Goal: Information Seeking & Learning: Find specific fact

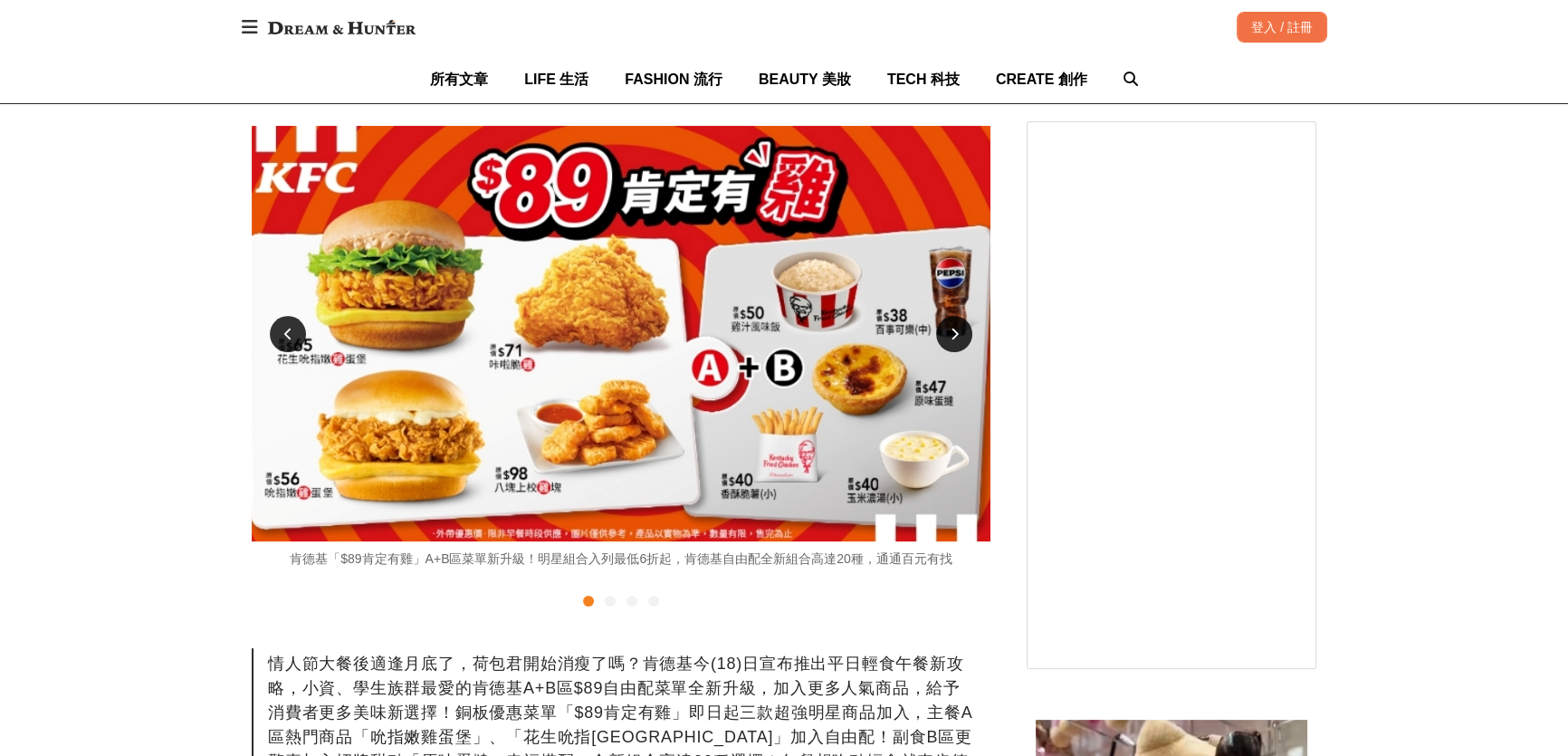
scroll to position [410, 0]
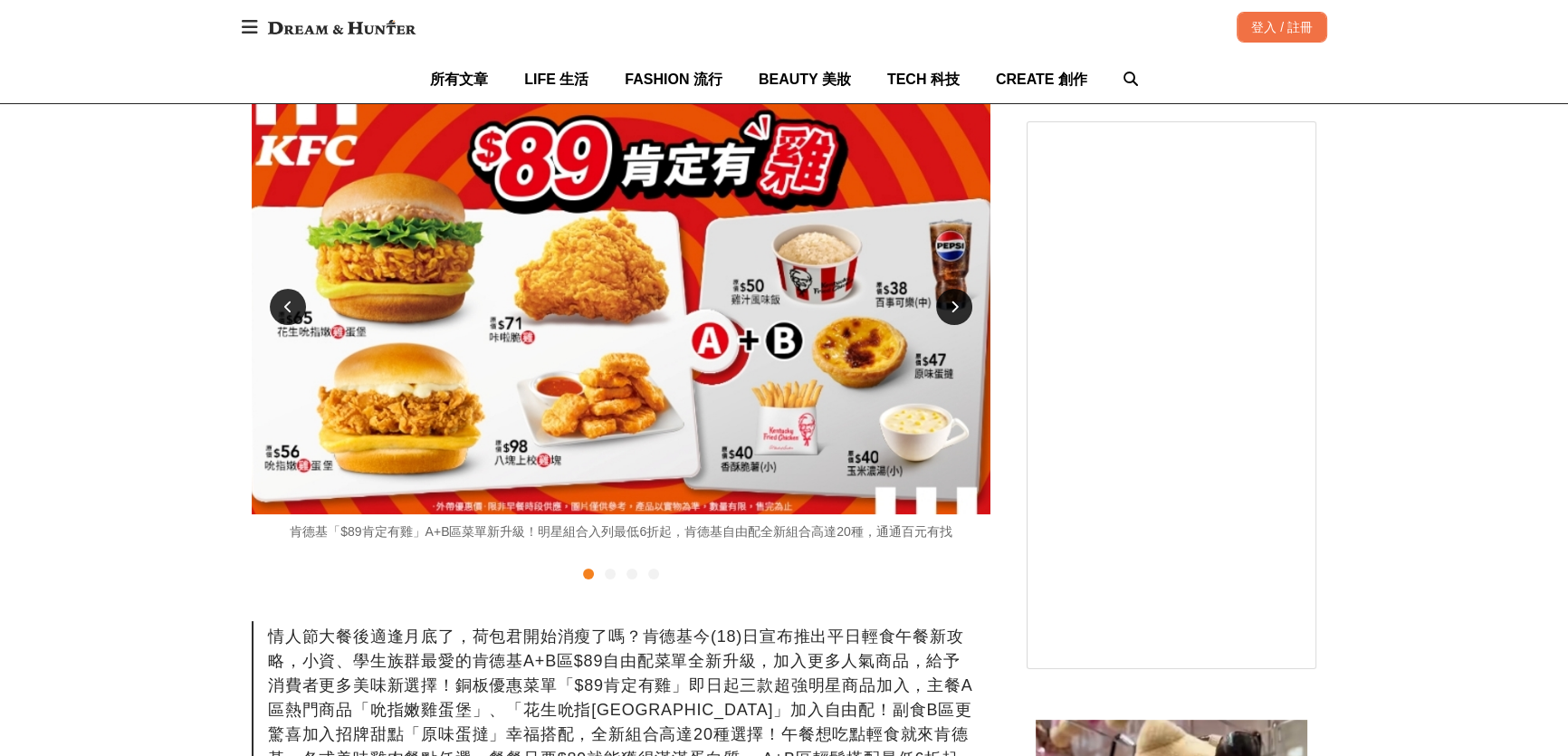
click at [960, 325] on div at bounding box center [954, 306] width 36 height 36
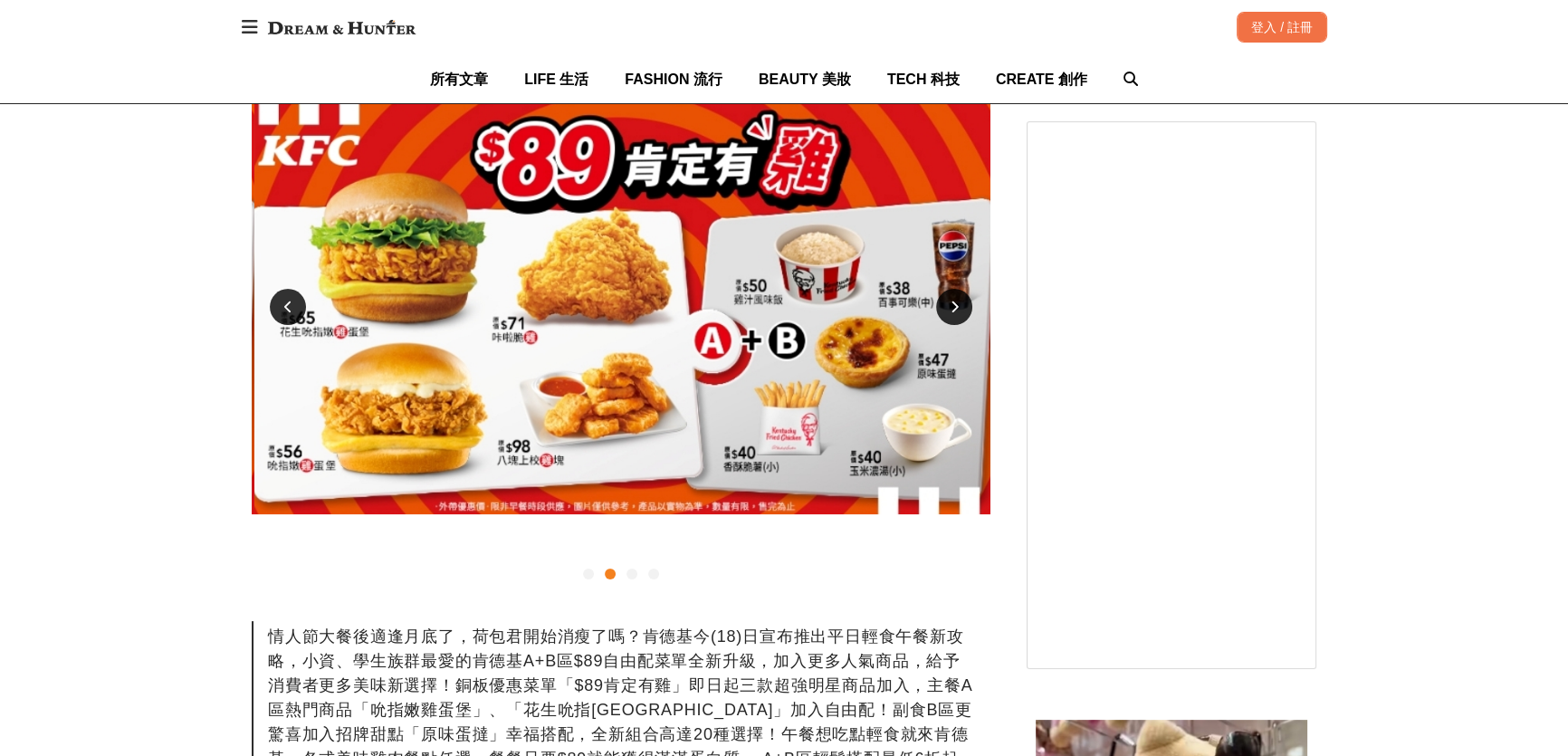
scroll to position [0, 739]
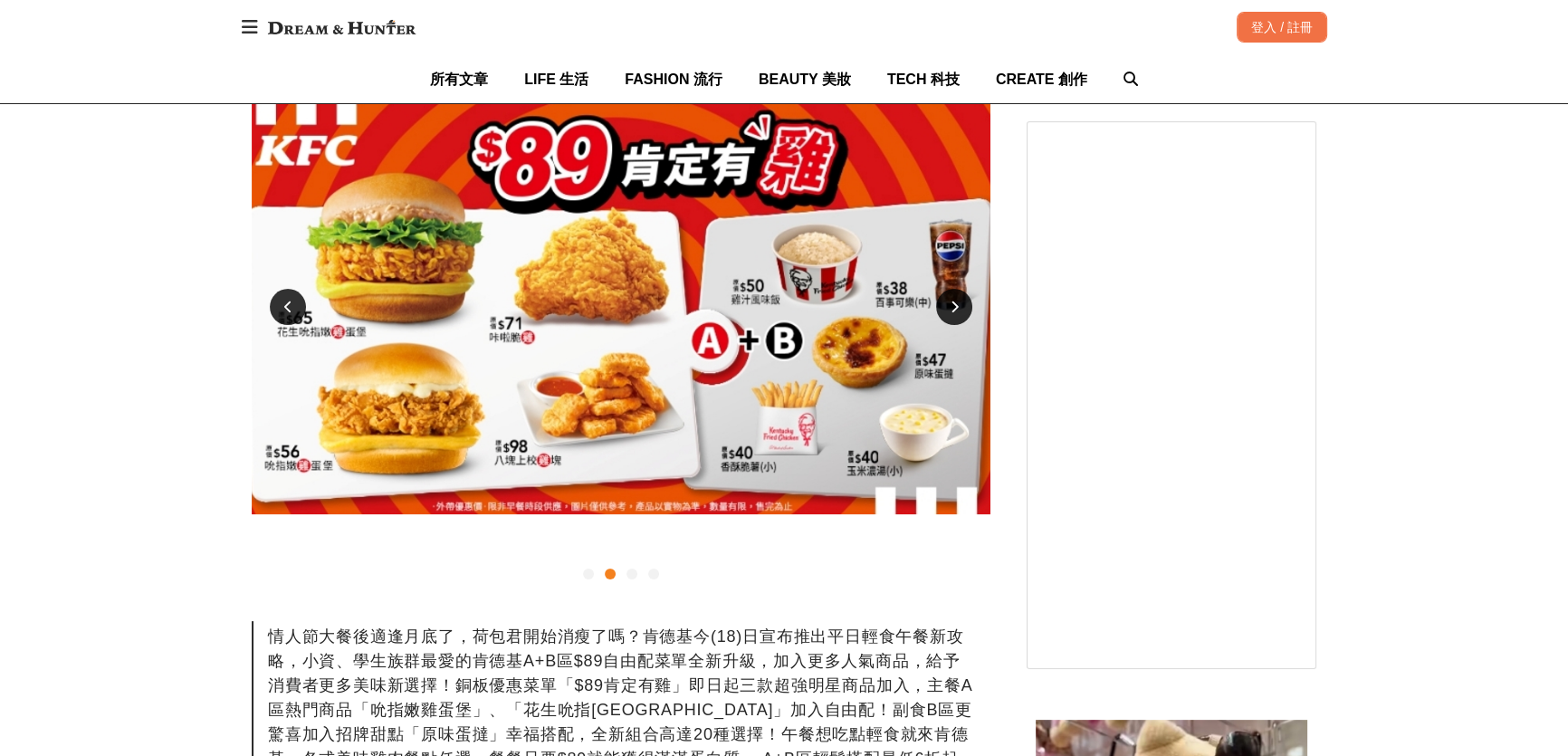
click at [960, 325] on div at bounding box center [954, 306] width 36 height 36
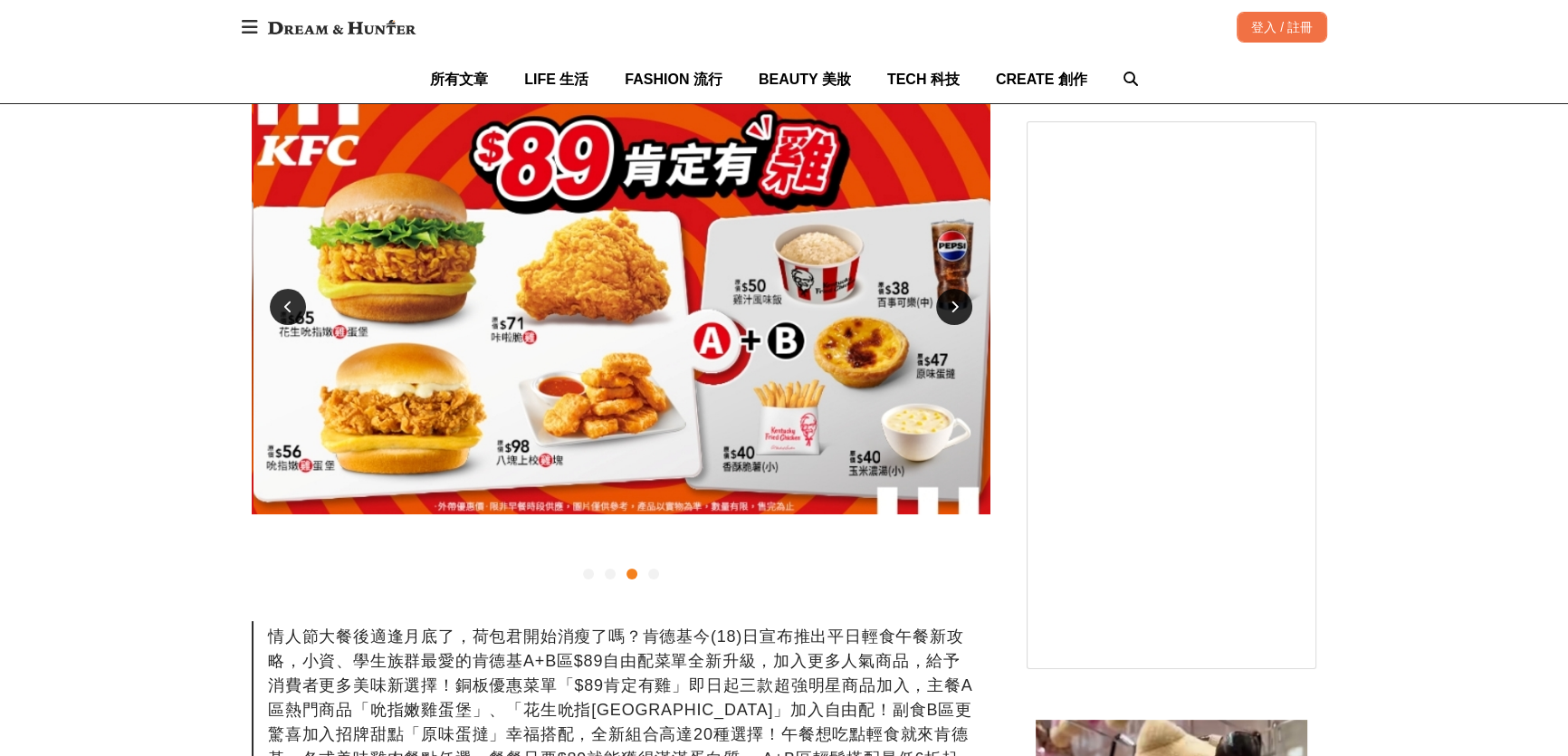
scroll to position [0, 1476]
click at [960, 325] on div at bounding box center [954, 306] width 36 height 36
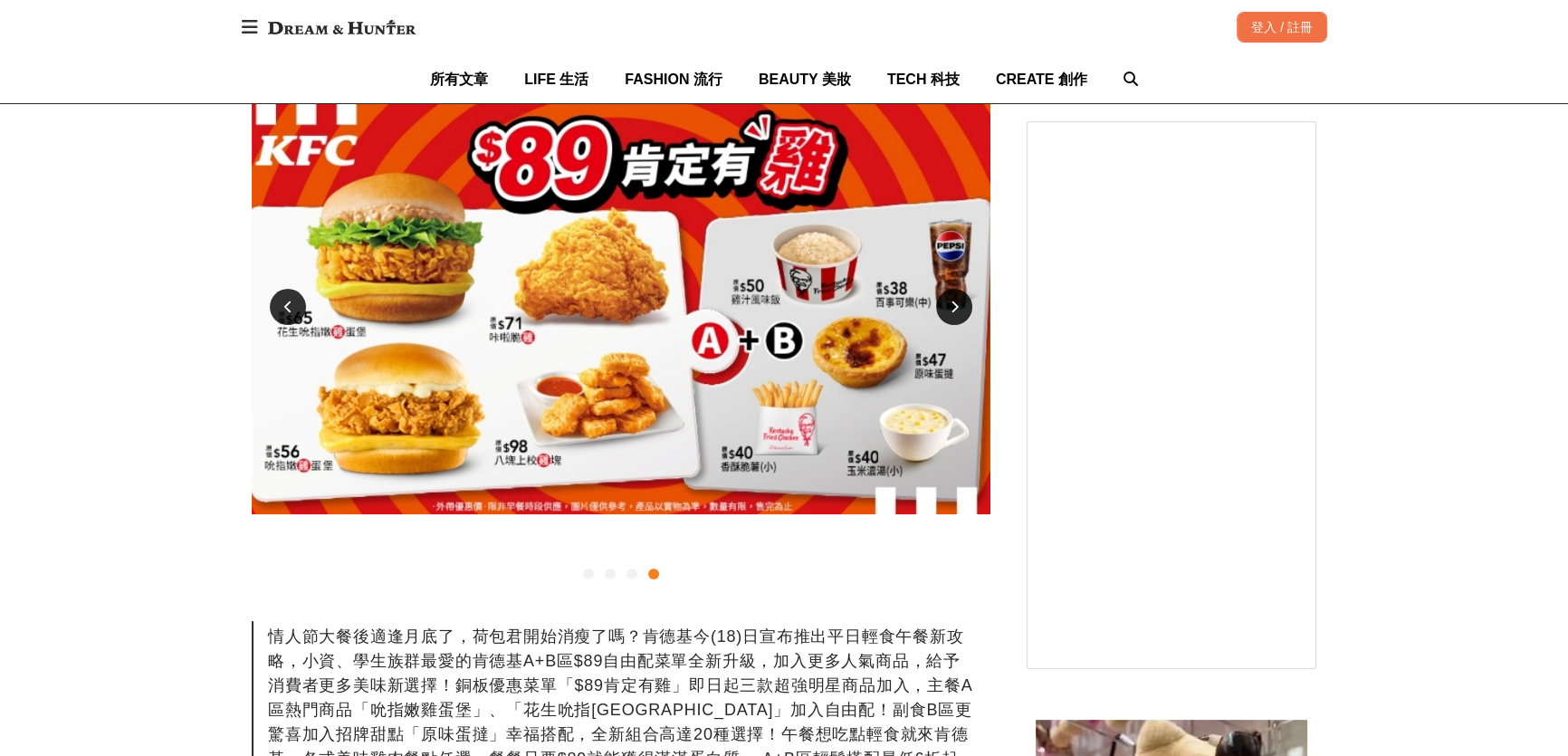
click at [960, 325] on div at bounding box center [954, 306] width 36 height 36
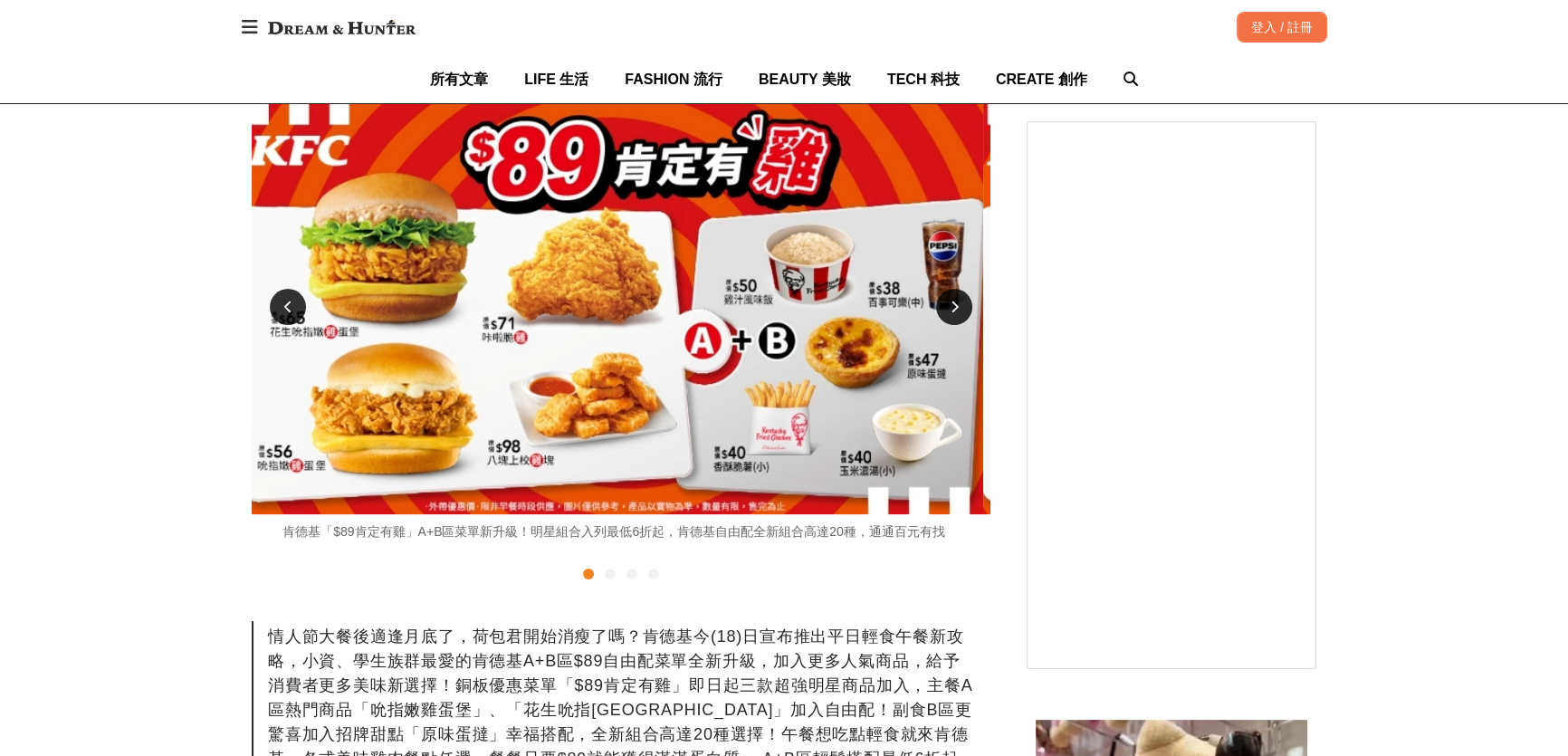
scroll to position [0, 0]
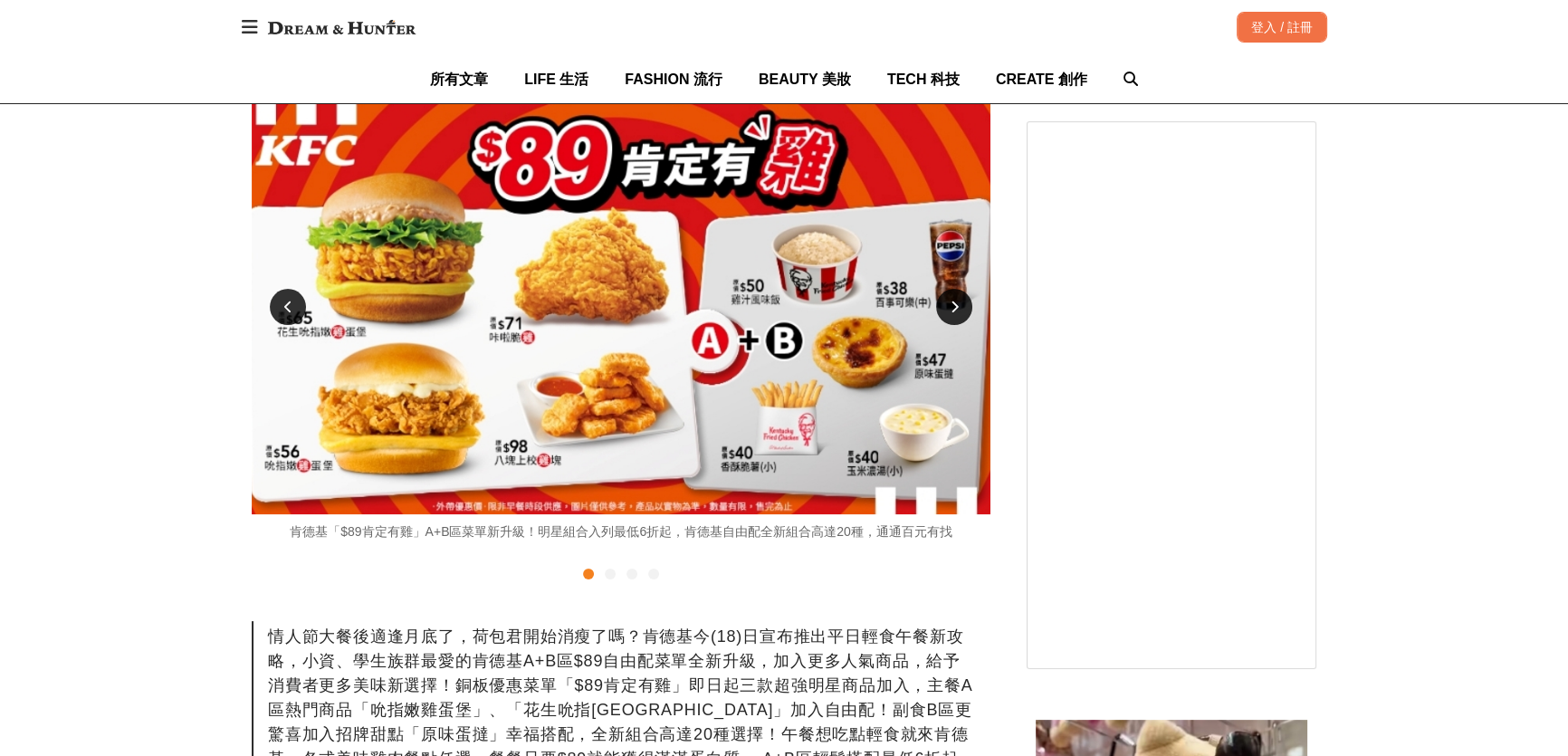
click at [960, 325] on div at bounding box center [954, 306] width 36 height 36
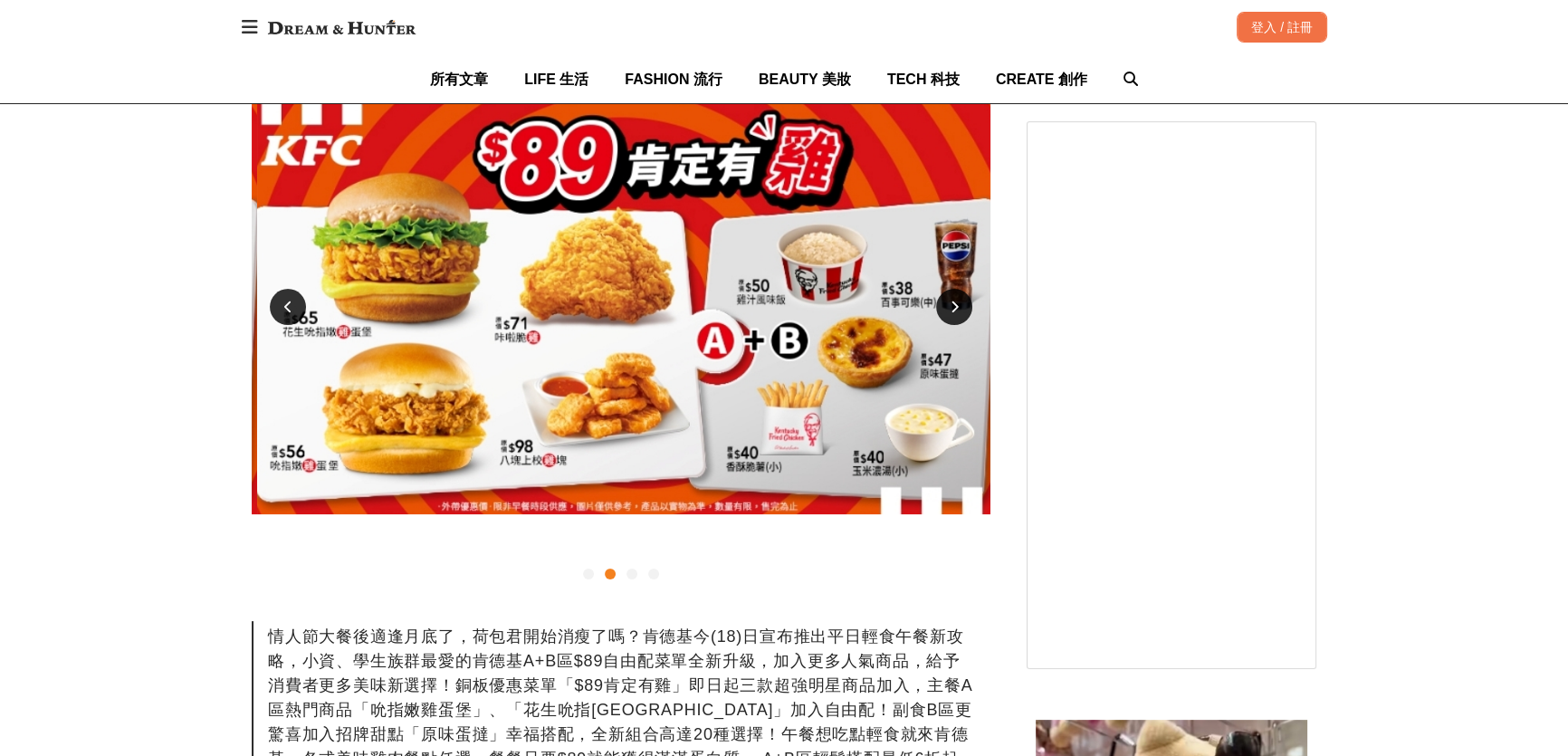
scroll to position [0, 739]
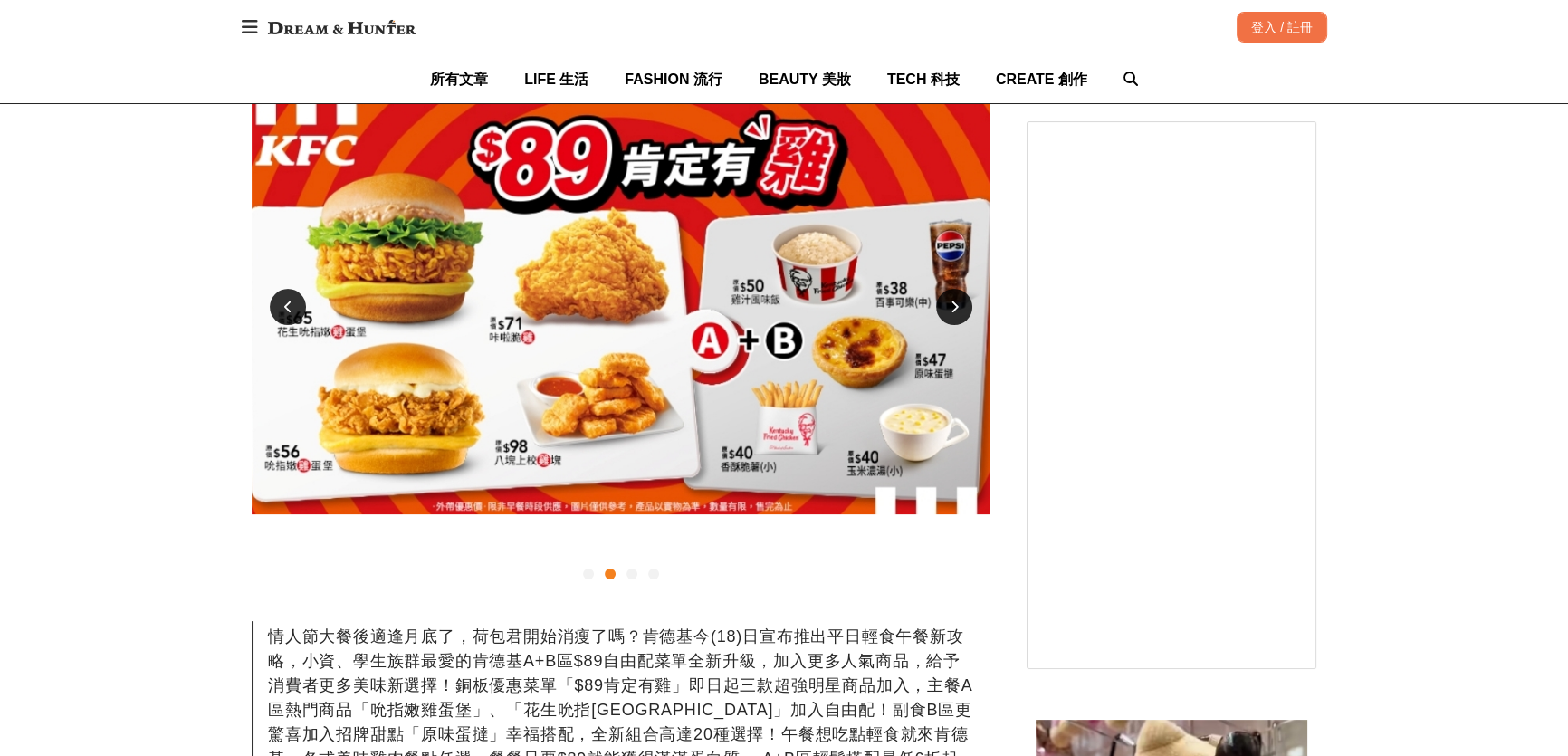
click at [274, 325] on div at bounding box center [288, 306] width 36 height 36
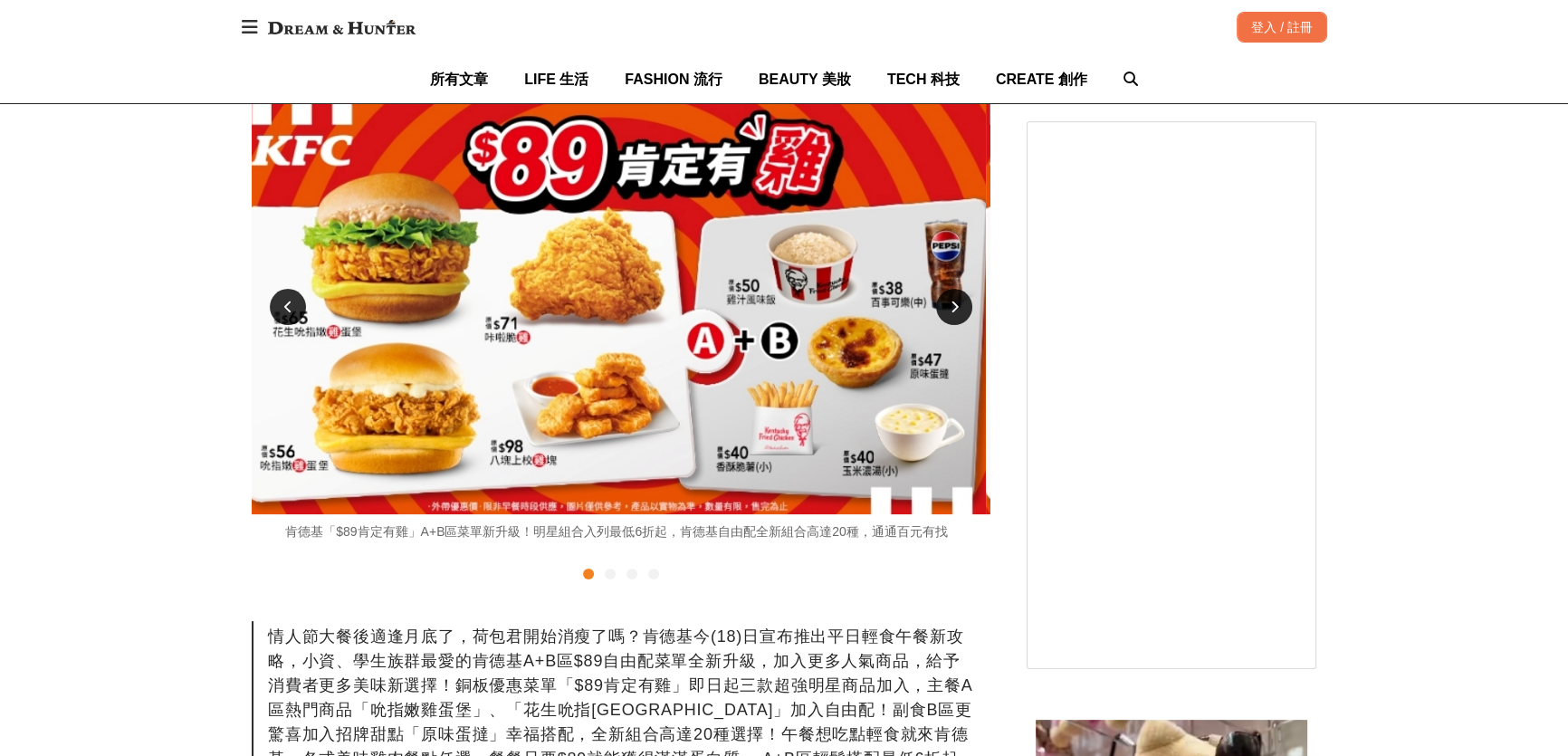
scroll to position [0, 0]
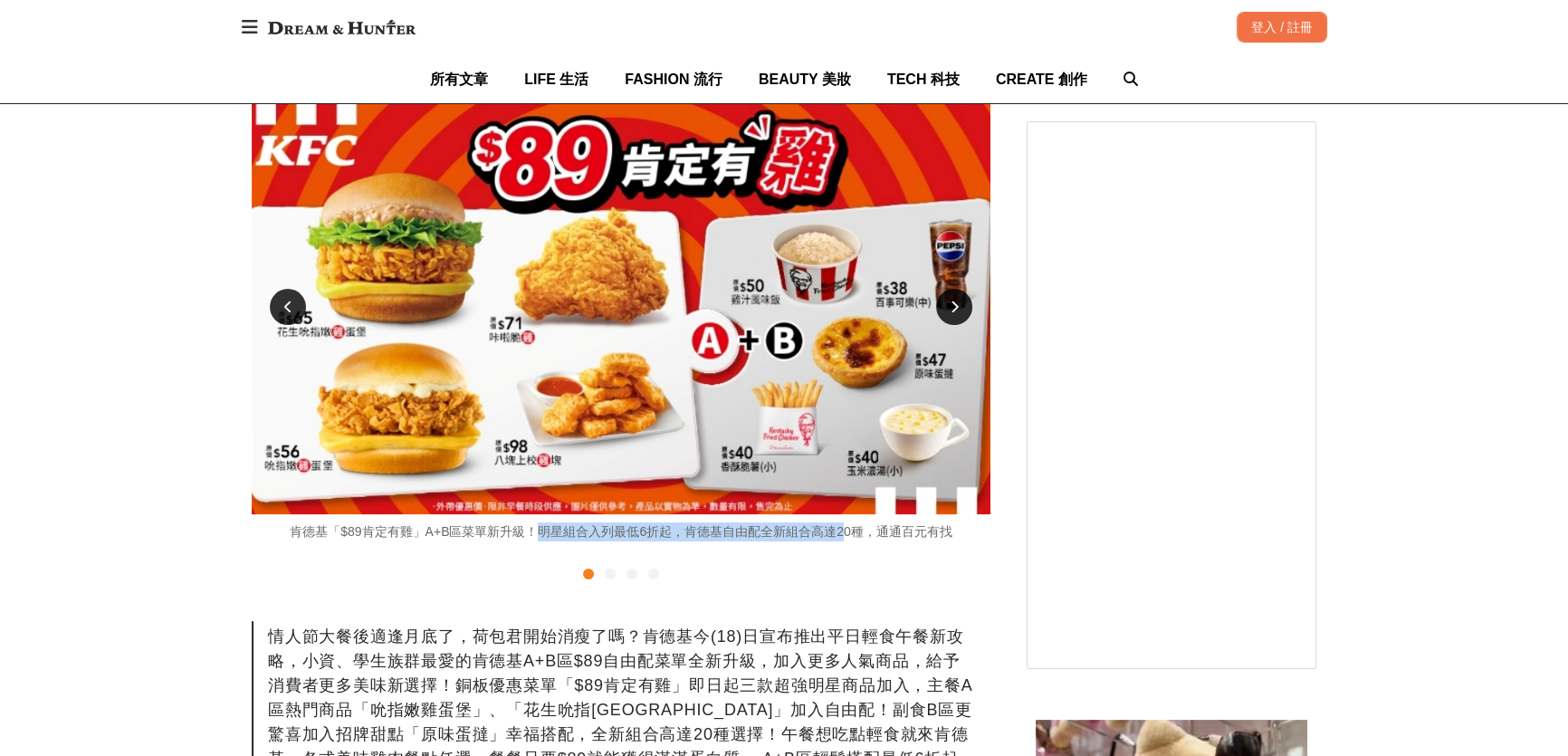
drag, startPoint x: 560, startPoint y: 570, endPoint x: 949, endPoint y: 575, distance: 389.0
click at [949, 541] on div "肯德基「$89肯定有雞」A+B區菜單新升級！明星組合入列最低6折起，肯德基自由配全新組合高達20種，通通百元有找" at bounding box center [621, 531] width 739 height 19
click at [805, 585] on div at bounding box center [621, 574] width 739 height 22
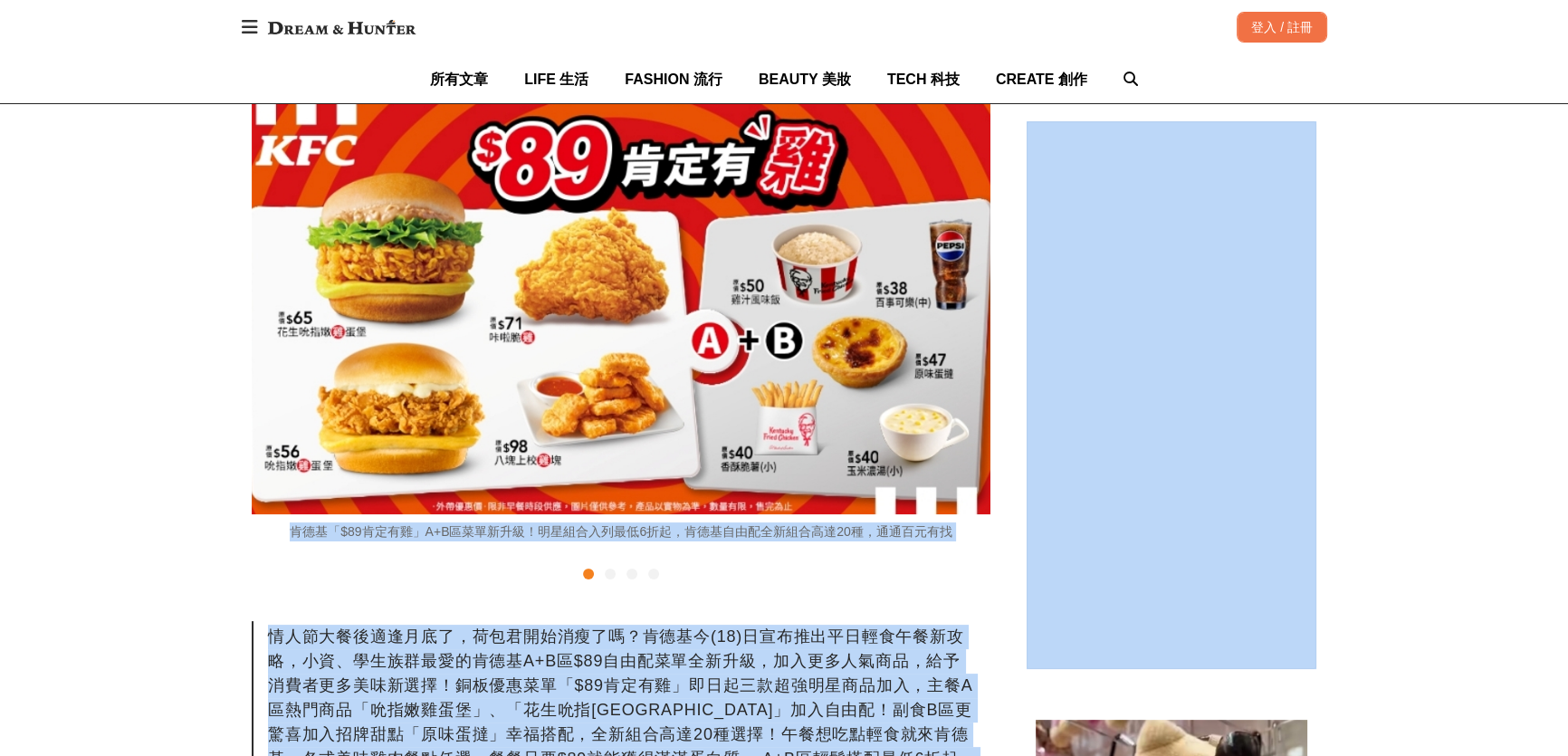
drag, startPoint x: 262, startPoint y: 567, endPoint x: 1027, endPoint y: 568, distance: 765.0
click at [933, 585] on div at bounding box center [621, 574] width 739 height 22
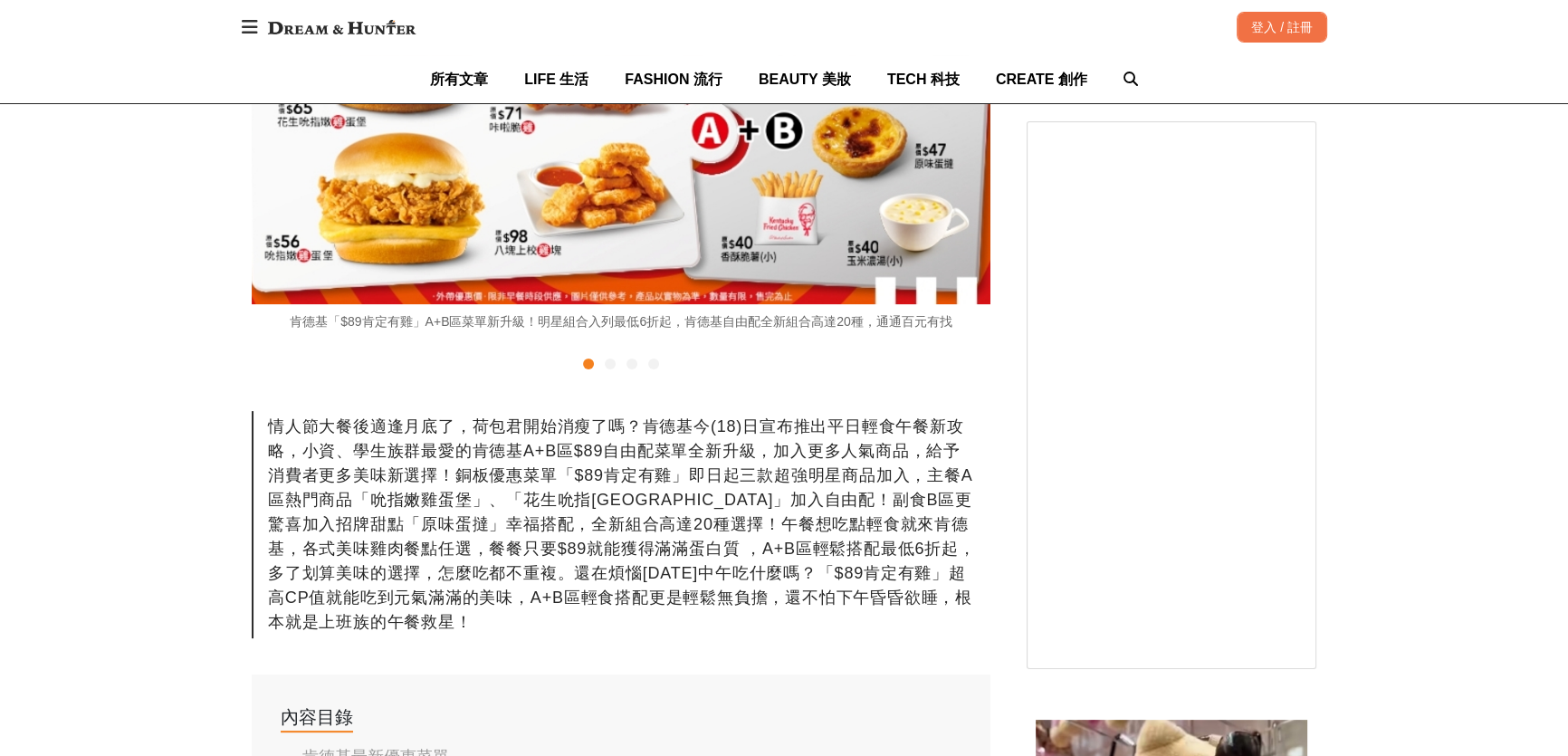
scroll to position [905, 0]
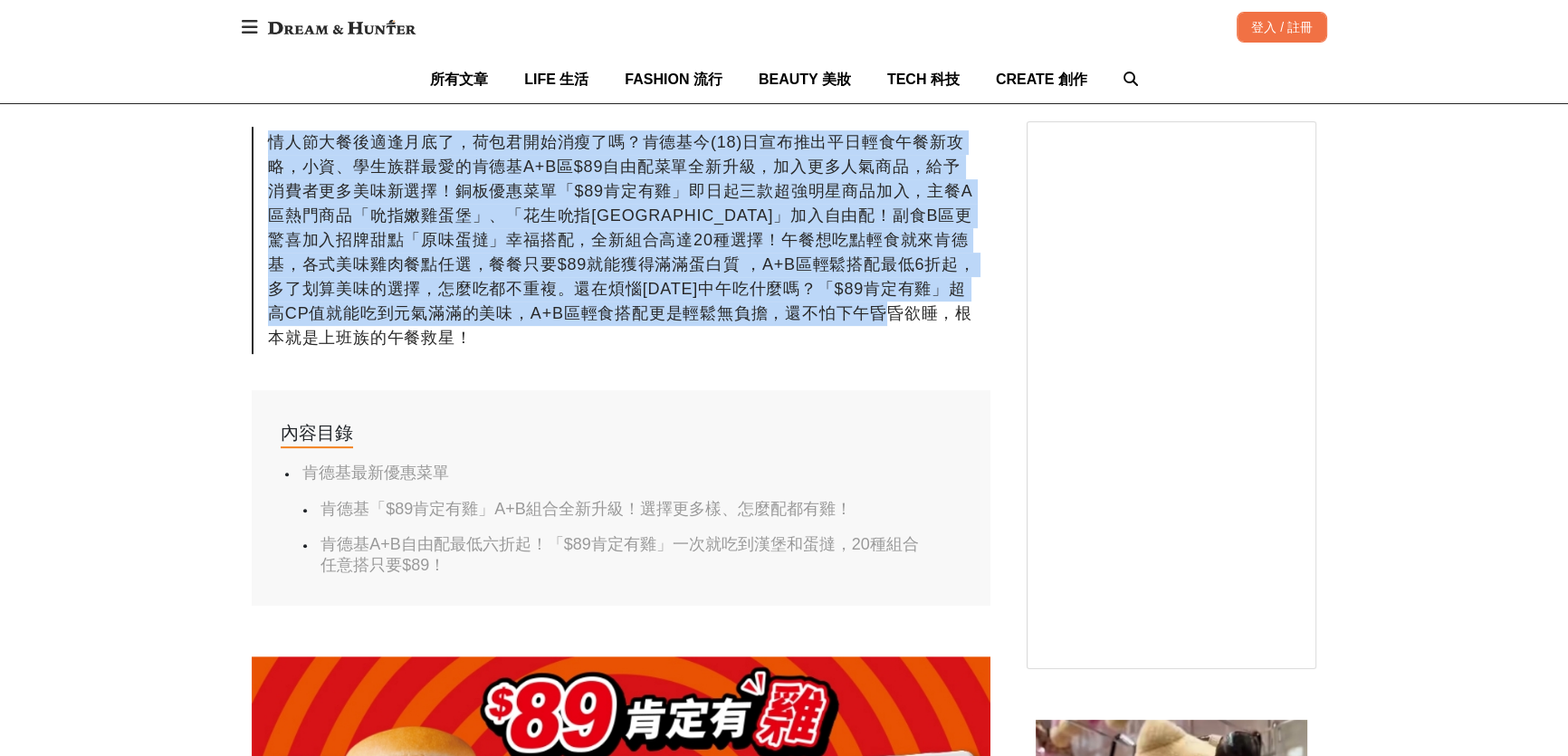
drag, startPoint x: 260, startPoint y: 208, endPoint x: 733, endPoint y: 511, distance: 561.7
click at [731, 353] on div "情人節大餐後適逢月底了，荷包君開始消瘦了嗎？肯德基今(18)日宣布推出平日輕食午餐新攻略，小資、學生族群最愛的肯德基A+B區$89自由配菜單全新升級，加入更多…" at bounding box center [621, 240] width 739 height 227
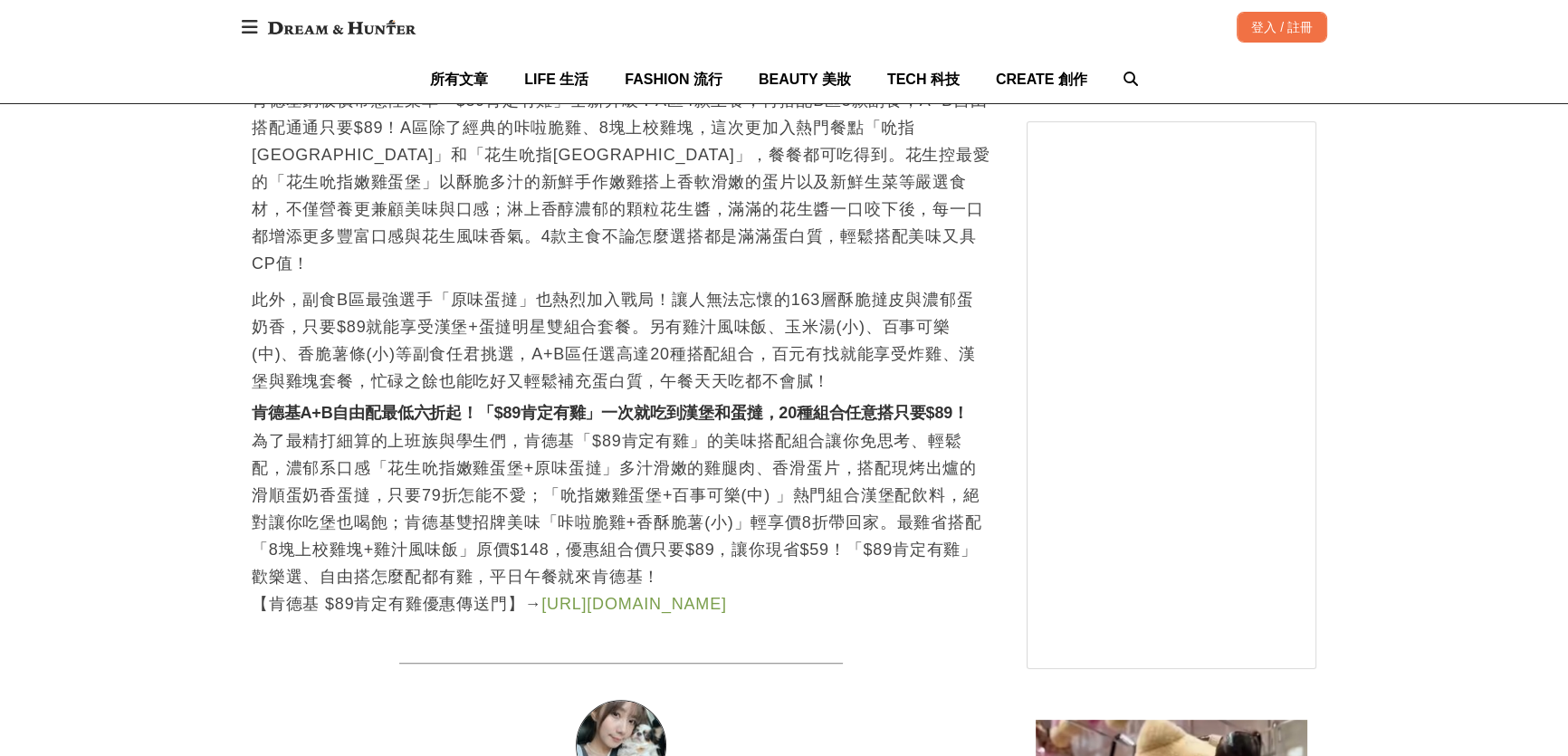
scroll to position [1974, 0]
click at [409, 276] on p "肯德基銅板價常態性菜單「$89肯定有雞」全新升級！A區4款主餐，再搭配B區5款副食，A+B自由搭配通通只要$89！A區除了經典的咔啦脆雞、8塊上校雞塊，這次更…" at bounding box center [621, 180] width 739 height 190
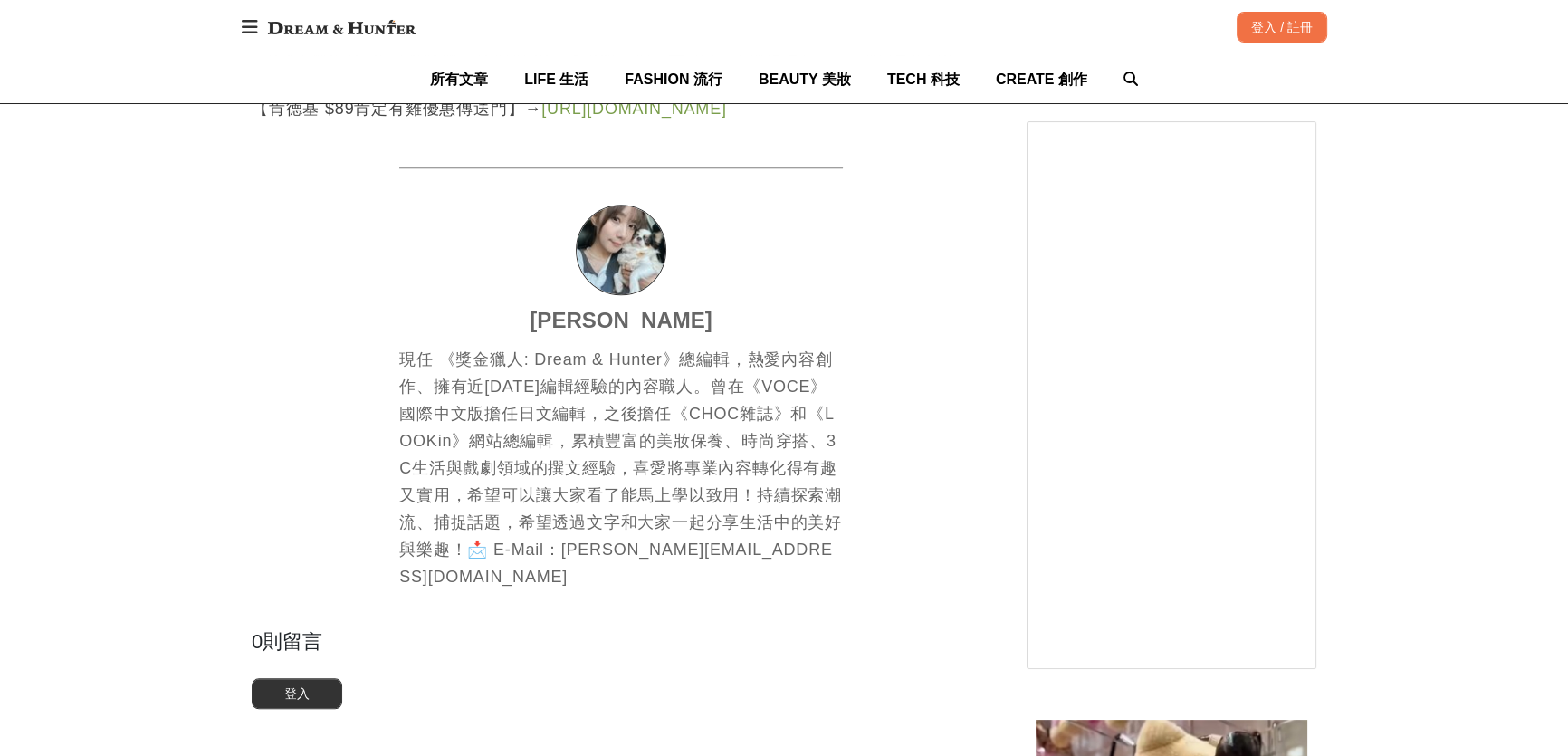
scroll to position [0, 739]
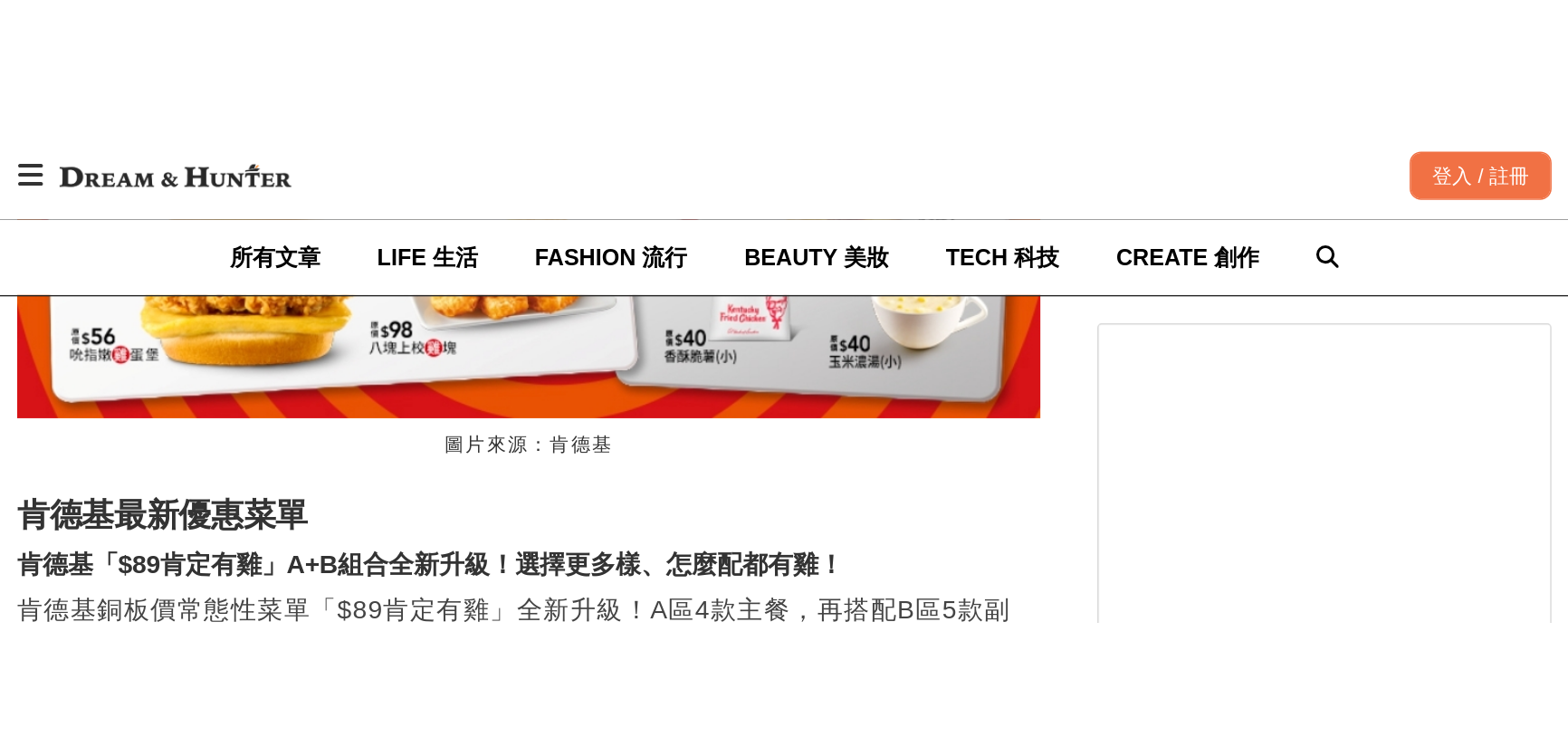
scroll to position [0, 0]
